Goal: Task Accomplishment & Management: Use online tool/utility

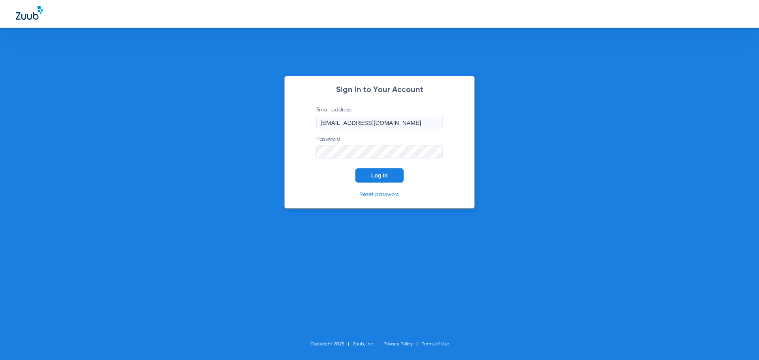
drag, startPoint x: 378, startPoint y: 180, endPoint x: 367, endPoint y: 179, distance: 10.7
click at [378, 180] on button "Log In" at bounding box center [379, 175] width 48 height 14
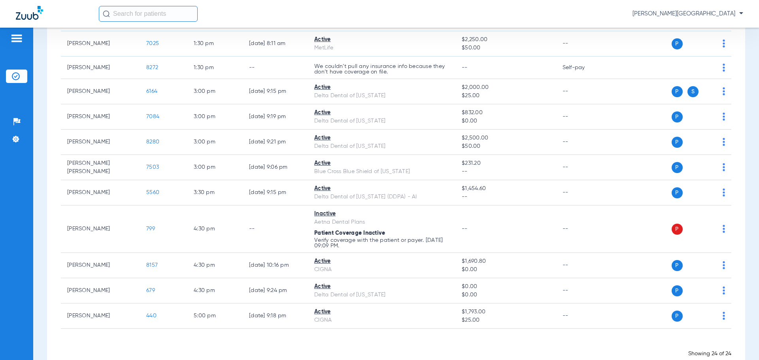
scroll to position [463, 0]
click at [17, 34] on img at bounding box center [16, 38] width 13 height 9
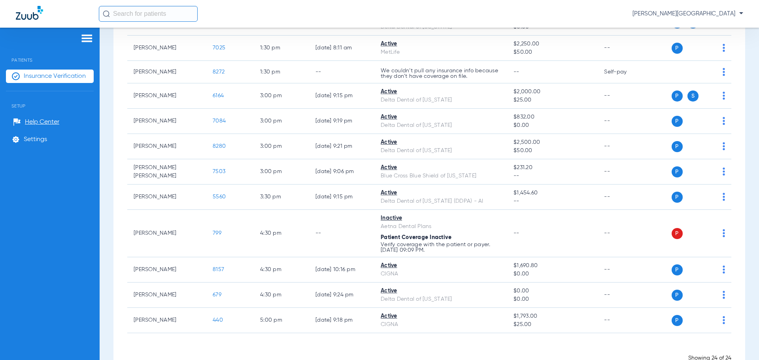
scroll to position [469, 0]
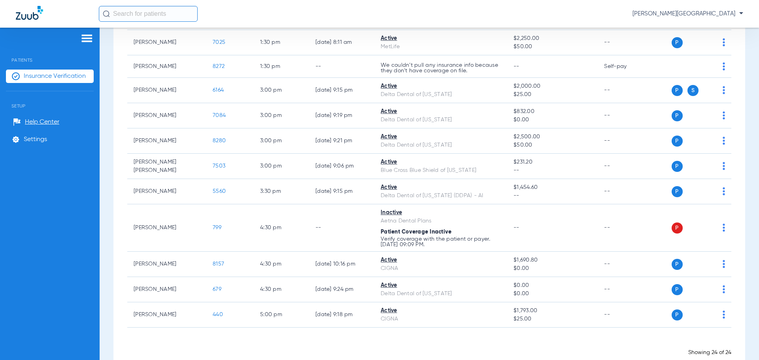
click at [38, 79] on span "Insurance Verification" at bounding box center [55, 76] width 62 height 8
click at [86, 41] on img at bounding box center [87, 38] width 13 height 9
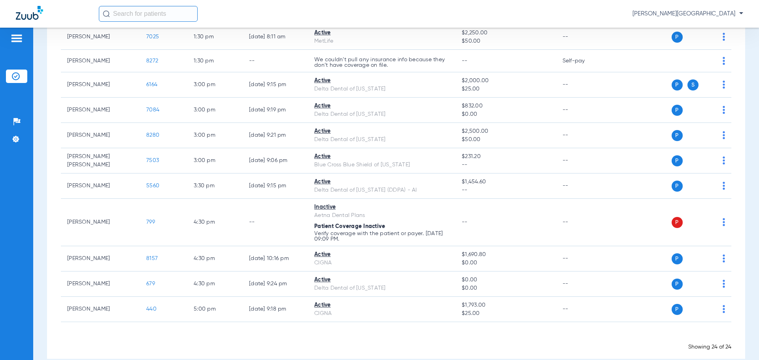
scroll to position [463, 0]
